Goal: Transaction & Acquisition: Subscribe to service/newsletter

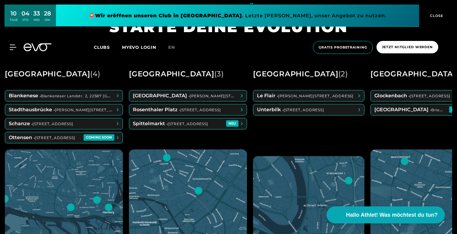
scroll to position [255, 0]
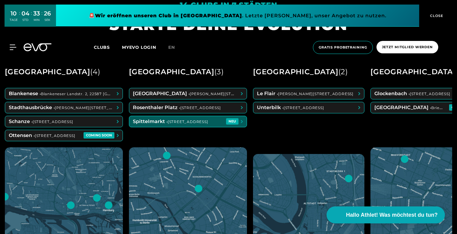
click at [177, 122] on span at bounding box center [187, 121] width 117 height 11
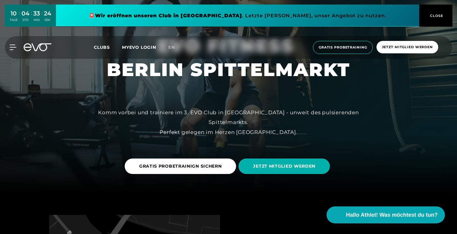
scroll to position [45, 0]
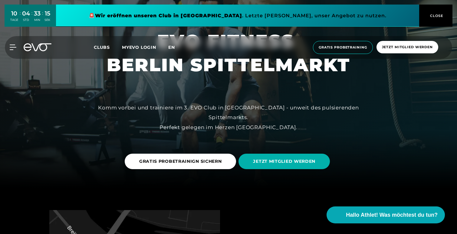
click at [172, 48] on span "en" at bounding box center [171, 46] width 7 height 5
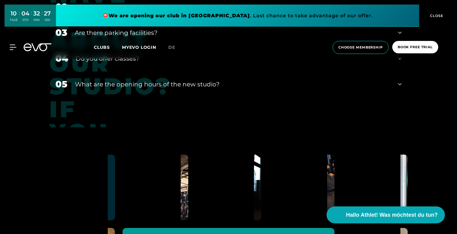
scroll to position [2383, 0]
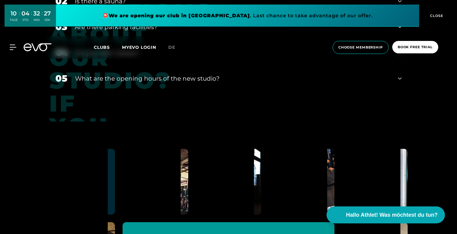
click at [259, 84] on div "05 What are the opening hours of the new studio?" at bounding box center [228, 78] width 358 height 26
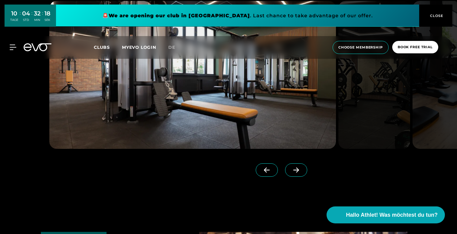
scroll to position [1466, 0]
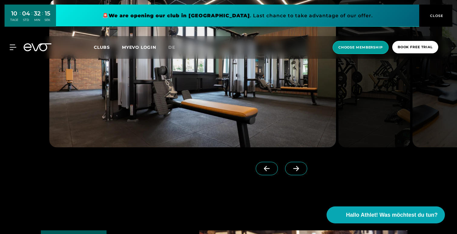
click at [364, 47] on span "choose membership" at bounding box center [360, 47] width 44 height 5
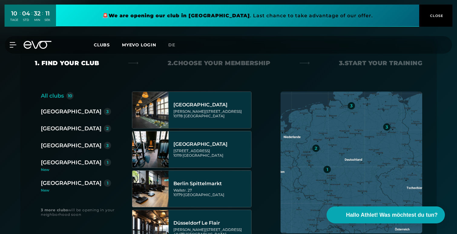
scroll to position [94, 0]
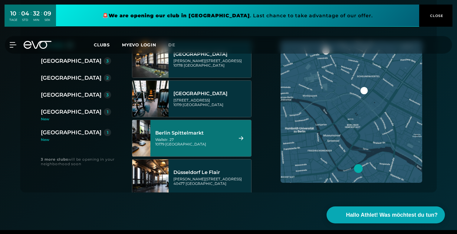
click at [217, 144] on div "Wallstr. 27 10179 [GEOGRAPHIC_DATA]" at bounding box center [193, 141] width 76 height 9
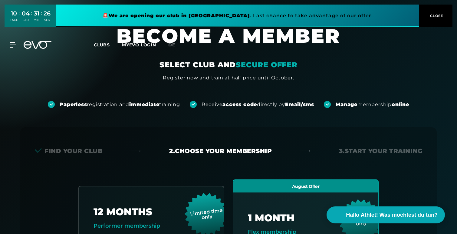
scroll to position [0, 0]
